Goal: Information Seeking & Learning: Learn about a topic

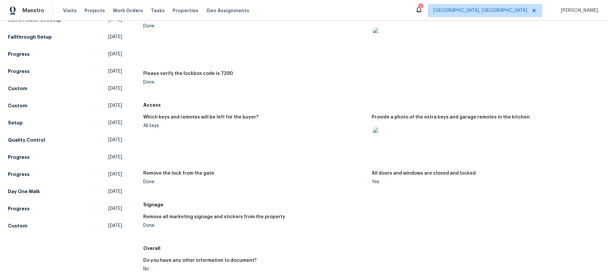
scroll to position [111, 0]
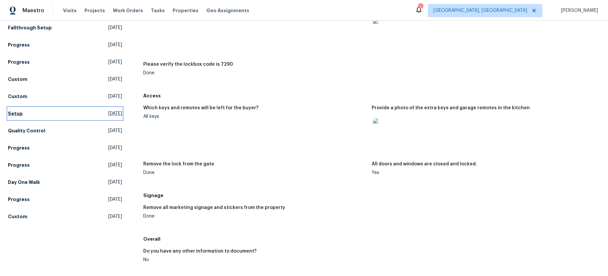
click at [8, 113] on h5 "Setup" at bounding box center [15, 113] width 15 height 7
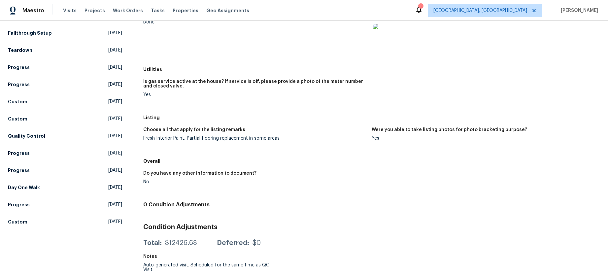
scroll to position [105, 0]
click at [32, 190] on h5 "Day One Walk" at bounding box center [24, 188] width 32 height 7
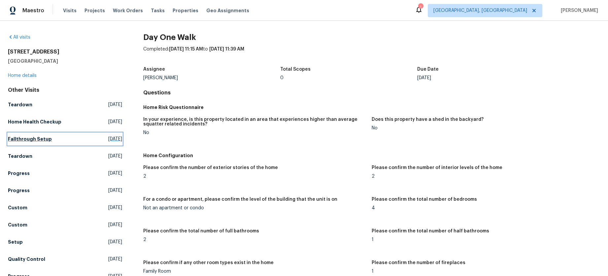
click at [44, 140] on h5 "Fallthrough Setup" at bounding box center [30, 139] width 44 height 7
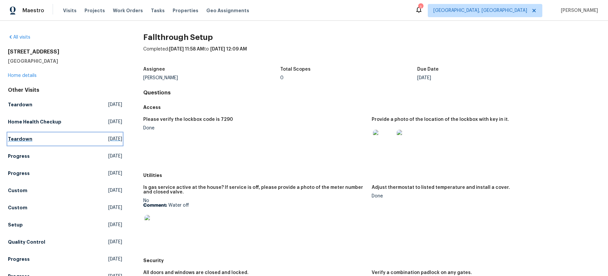
click at [26, 140] on h5 "Teardown" at bounding box center [20, 139] width 24 height 7
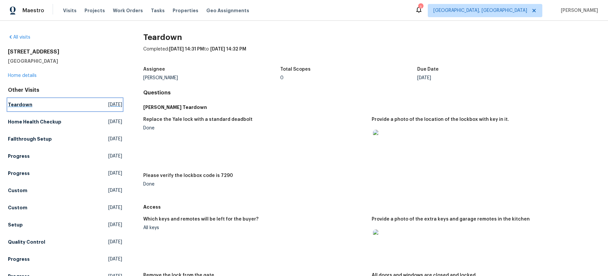
click at [23, 106] on h5 "Teardown" at bounding box center [20, 104] width 24 height 7
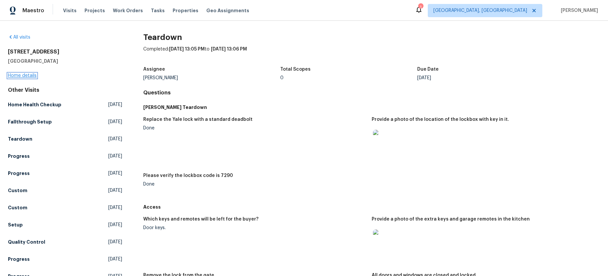
click at [27, 75] on link "Home details" at bounding box center [22, 75] width 29 height 5
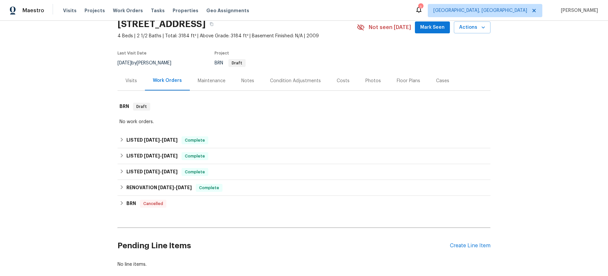
scroll to position [30, 0]
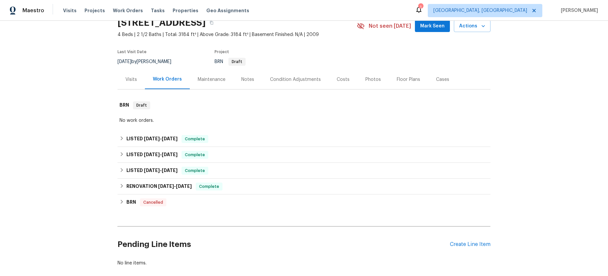
click at [246, 81] on div "Notes" at bounding box center [247, 79] width 13 height 7
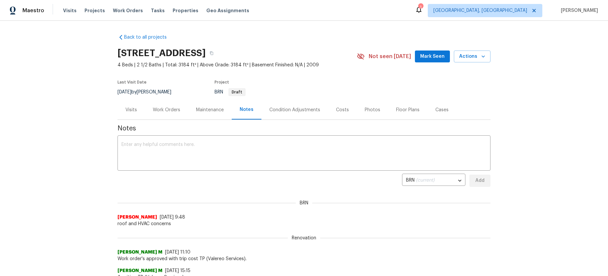
click at [373, 109] on div "Photos" at bounding box center [373, 110] width 16 height 7
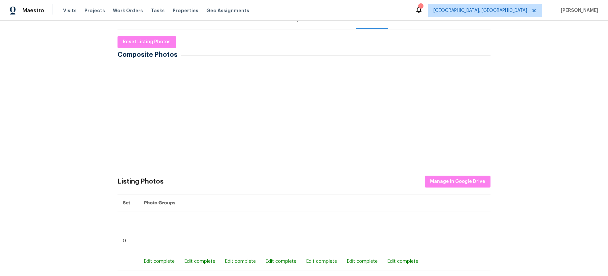
scroll to position [91, 0]
click at [169, 89] on img at bounding box center [175, 82] width 33 height 33
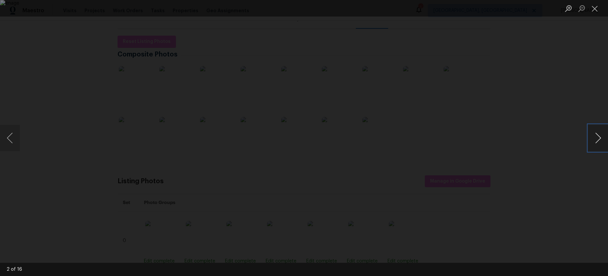
click at [602, 135] on button "Next image" at bounding box center [598, 138] width 20 height 26
click at [329, 122] on img "Lightbox" at bounding box center [304, 138] width 608 height 276
click at [594, 134] on button "Next image" at bounding box center [598, 138] width 20 height 26
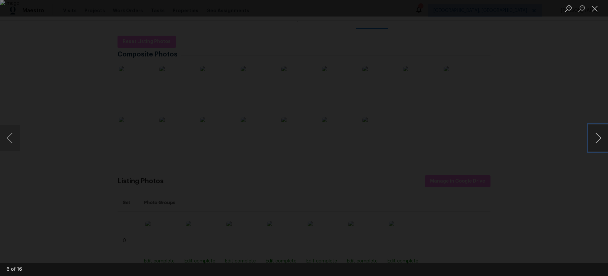
click at [594, 134] on button "Next image" at bounding box center [598, 138] width 20 height 26
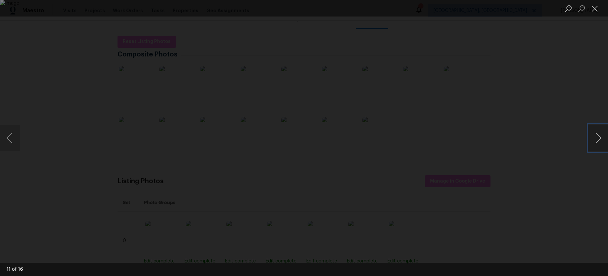
click at [594, 134] on button "Next image" at bounding box center [598, 138] width 20 height 26
click at [597, 9] on button "Close lightbox" at bounding box center [594, 9] width 13 height 12
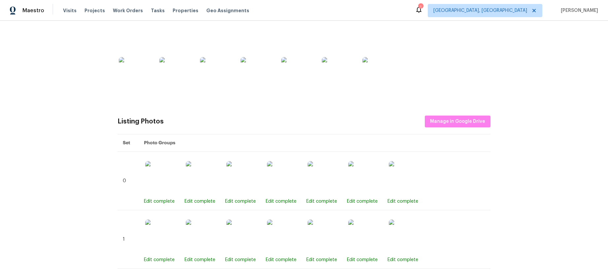
scroll to position [0, 0]
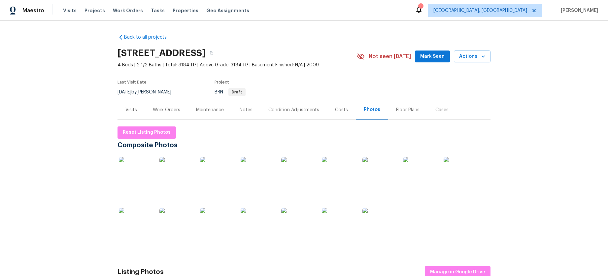
click at [167, 110] on div "Work Orders" at bounding box center [166, 110] width 27 height 7
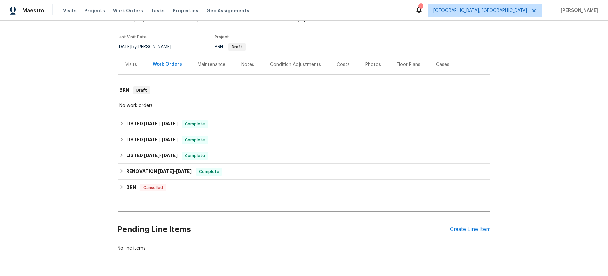
scroll to position [71, 0]
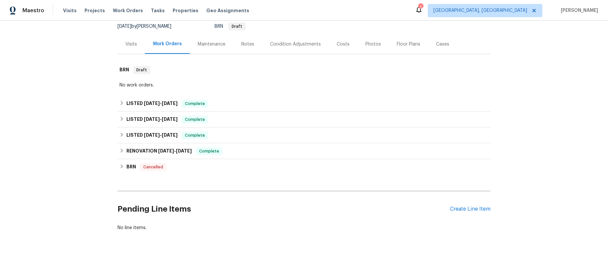
click at [128, 41] on div "Visits" at bounding box center [131, 44] width 12 height 7
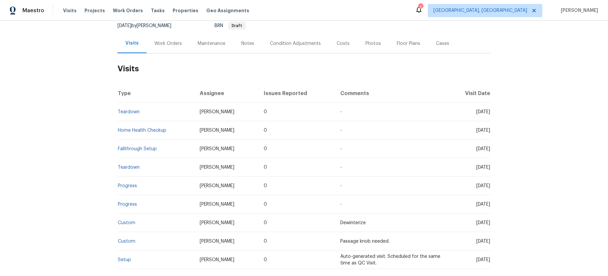
scroll to position [27, 0]
